Goal: Check status: Check status

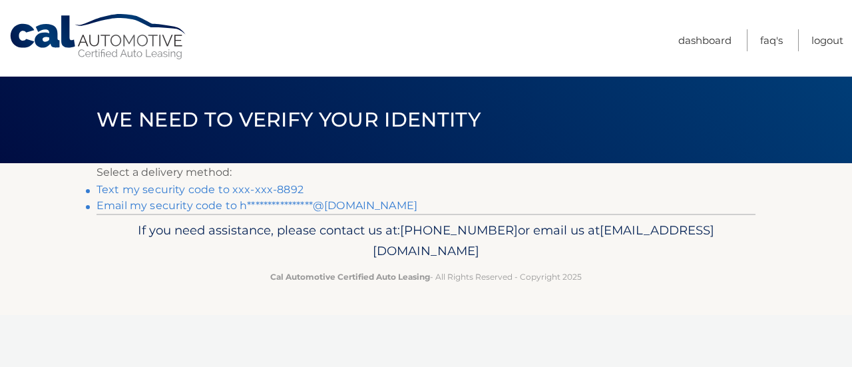
click at [240, 190] on link "Text my security code to xxx-xxx-8892" at bounding box center [200, 189] width 207 height 13
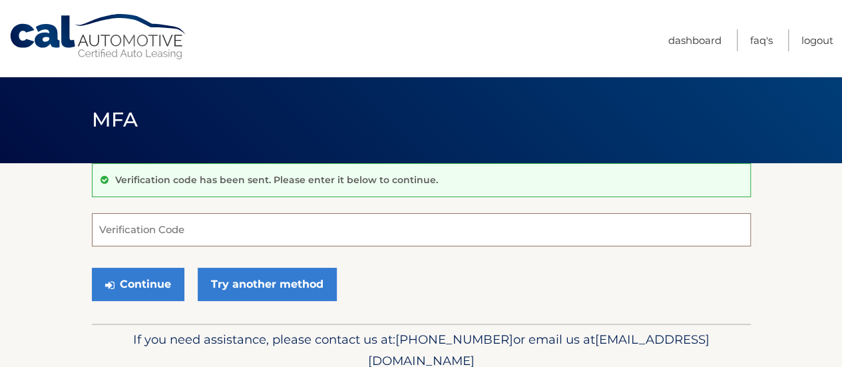
click at [156, 235] on input "Verification Code" at bounding box center [421, 229] width 659 height 33
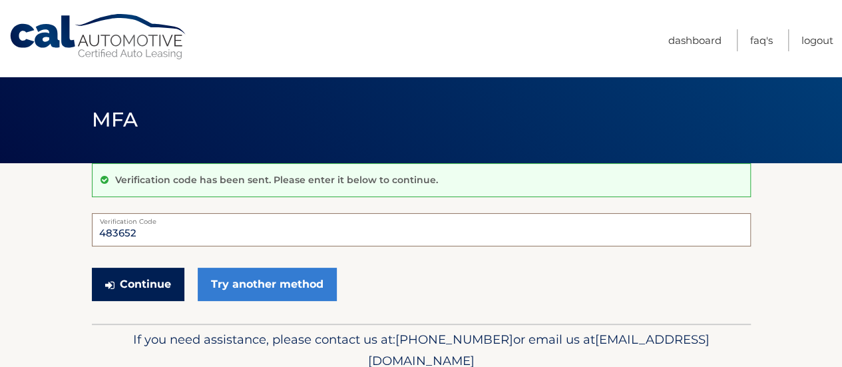
type input "483652"
click at [130, 287] on button "Continue" at bounding box center [138, 284] width 93 height 33
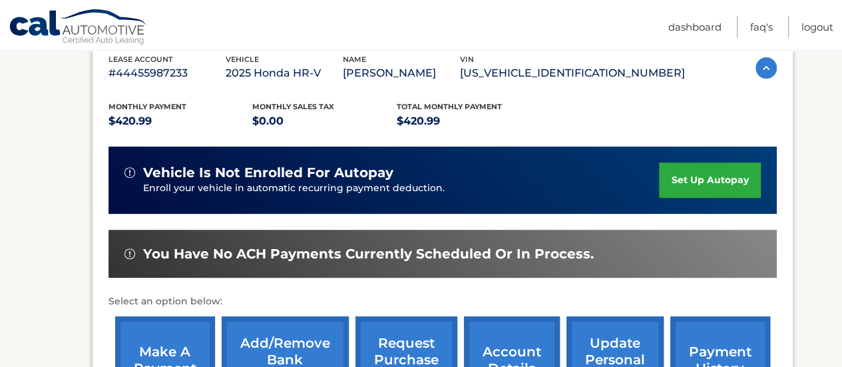
scroll to position [306, 0]
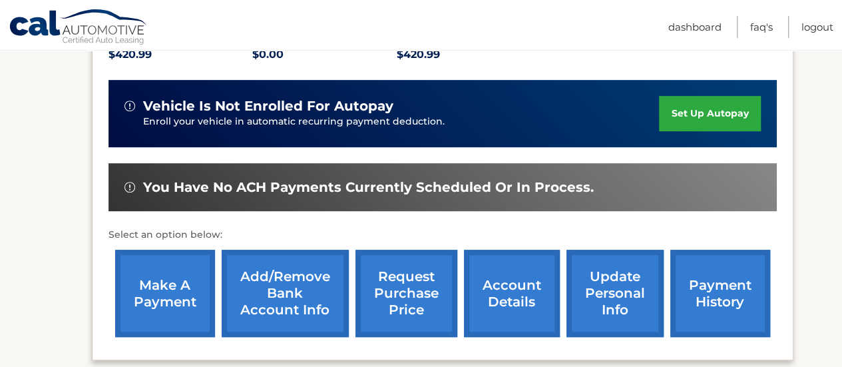
click at [699, 299] on link "payment history" at bounding box center [720, 293] width 100 height 87
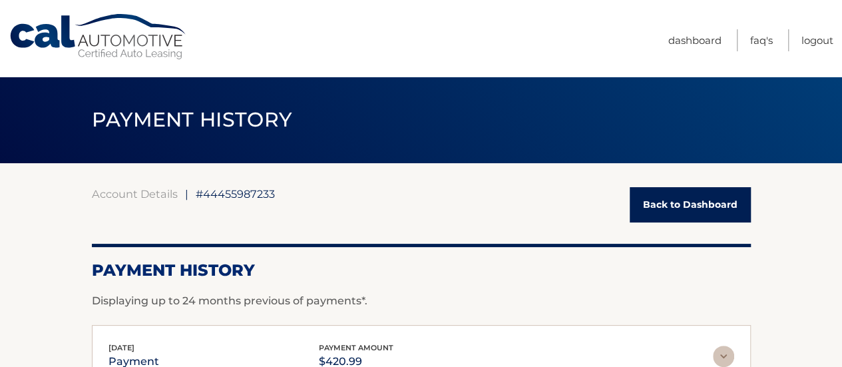
click at [673, 208] on link "Back to Dashboard" at bounding box center [690, 204] width 121 height 35
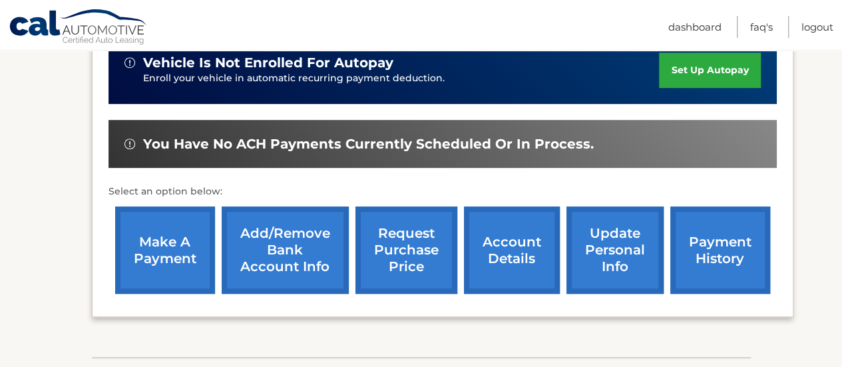
scroll to position [399, 0]
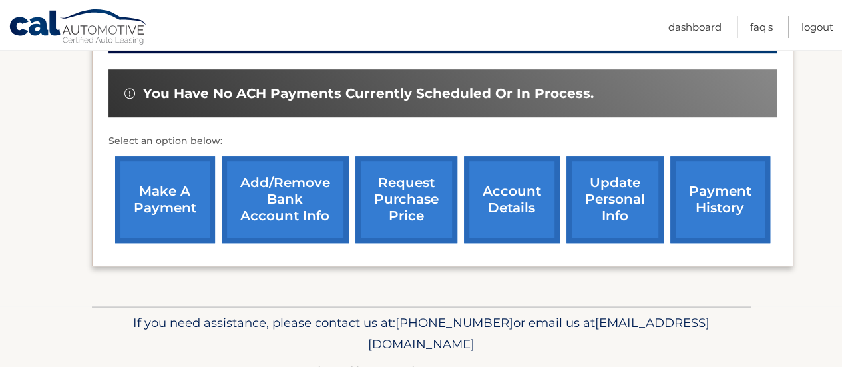
click at [490, 208] on link "account details" at bounding box center [512, 199] width 96 height 87
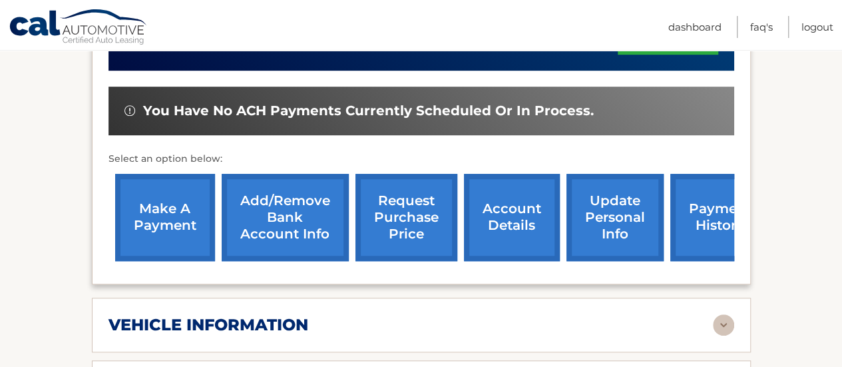
scroll to position [666, 0]
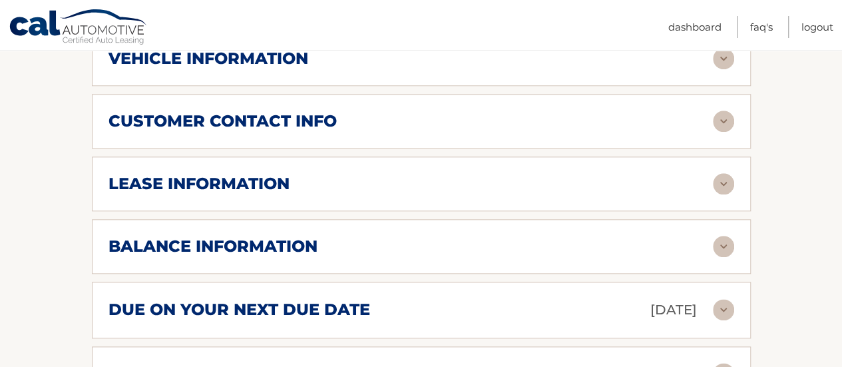
click at [217, 50] on header "Cal Automotive Menu Dashboard FAQ's Logout" at bounding box center [421, 25] width 842 height 51
click at [218, 53] on h2 "vehicle information" at bounding box center [209, 59] width 200 height 20
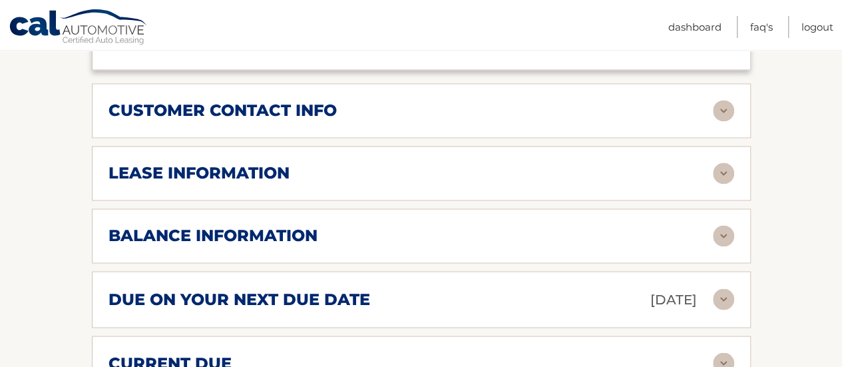
scroll to position [999, 0]
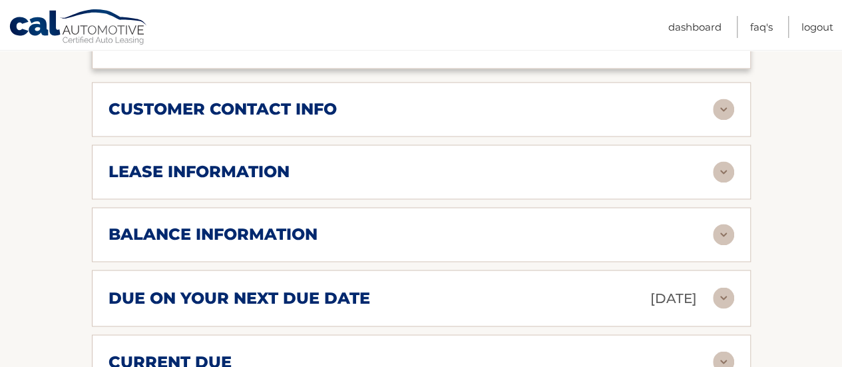
click at [225, 106] on h2 "customer contact info" at bounding box center [223, 109] width 228 height 20
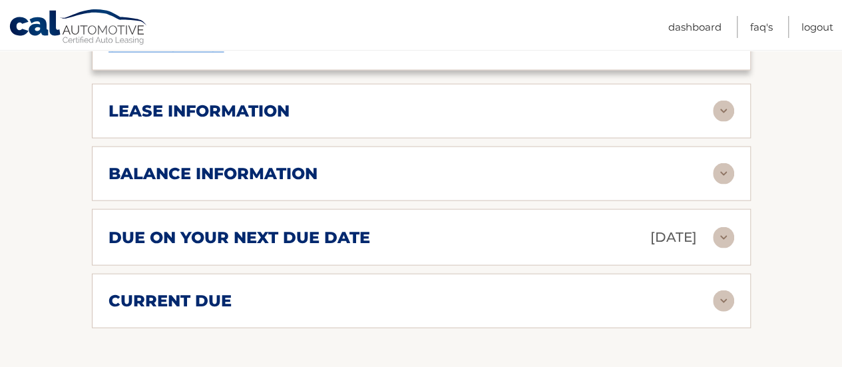
scroll to position [1332, 0]
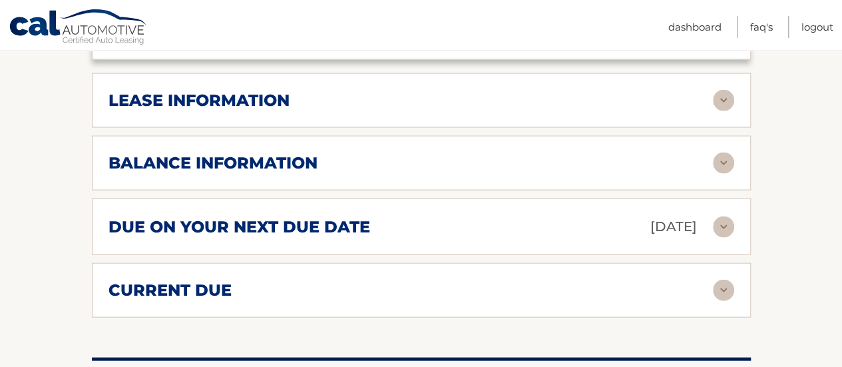
click at [230, 158] on h2 "balance information" at bounding box center [213, 163] width 209 height 20
